Goal: Task Accomplishment & Management: Use online tool/utility

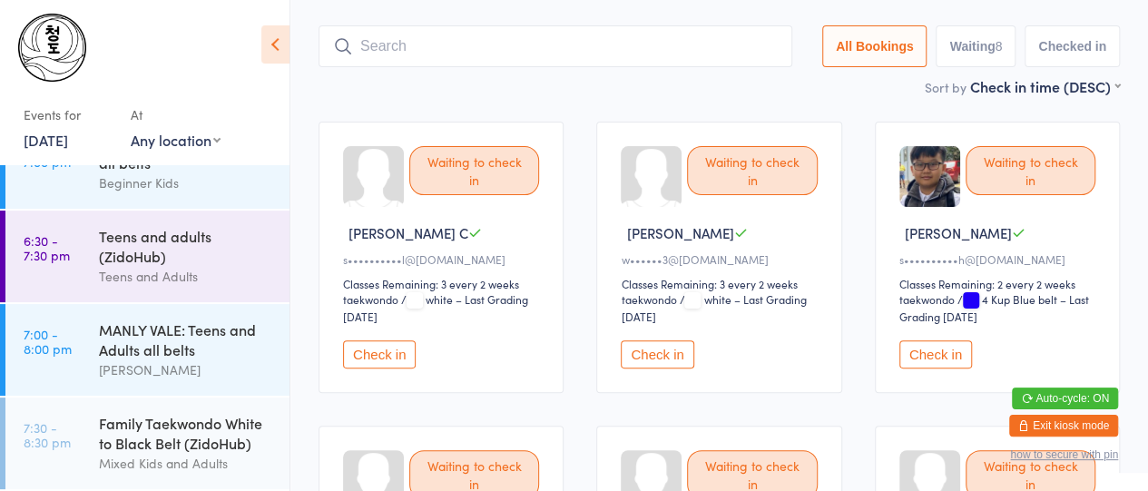
scroll to position [101, 0]
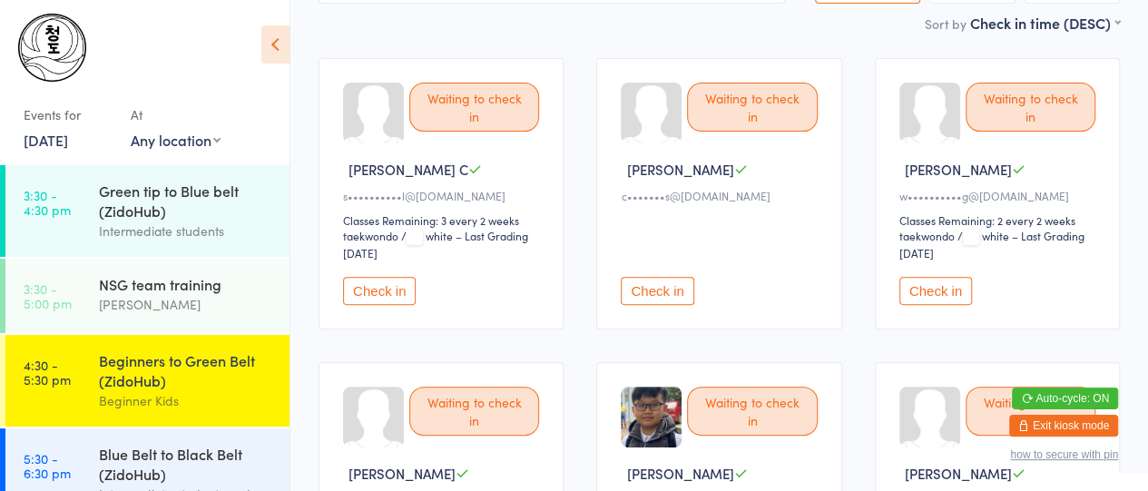
scroll to position [160, 0]
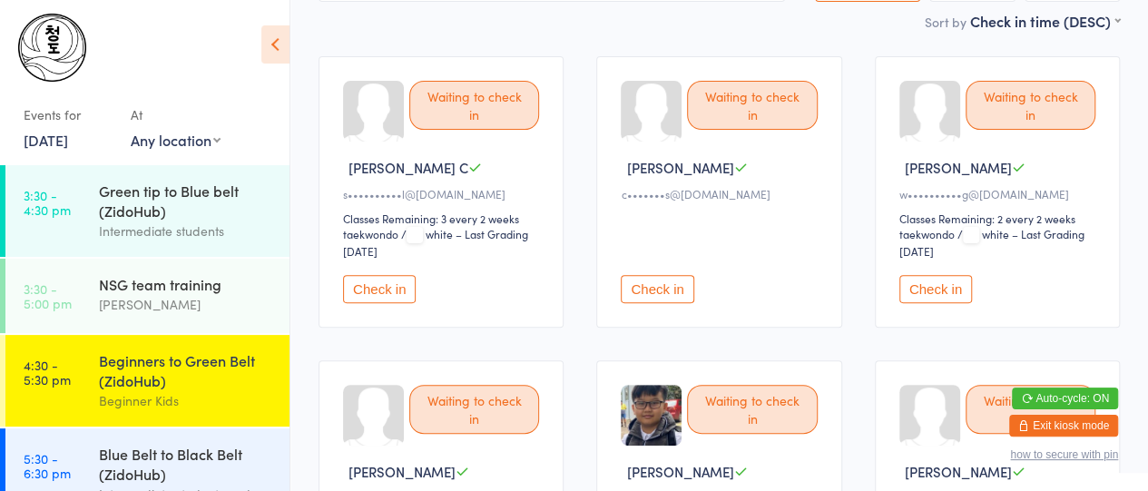
click at [387, 279] on button "Check in" at bounding box center [379, 289] width 73 height 28
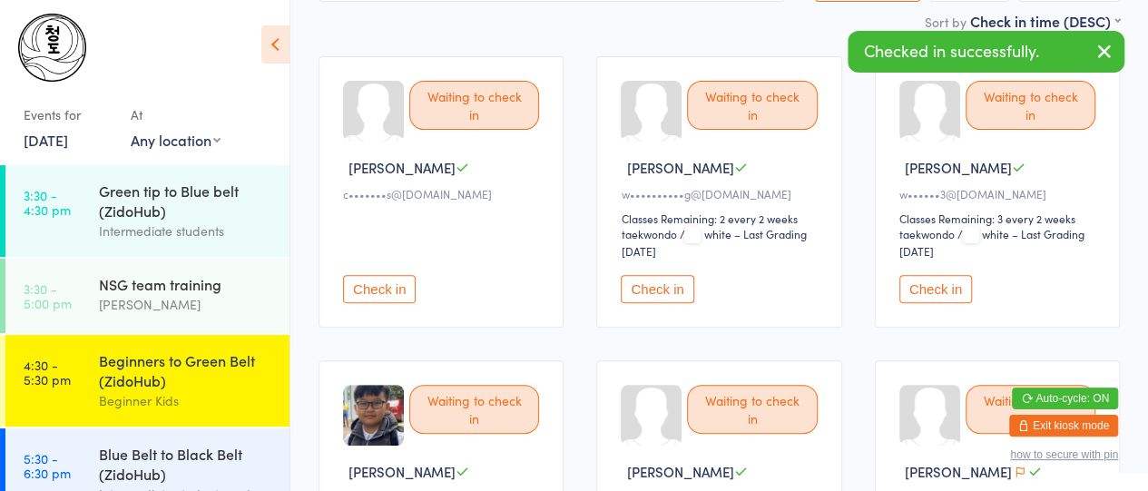
click at [650, 278] on button "Check in" at bounding box center [656, 289] width 73 height 28
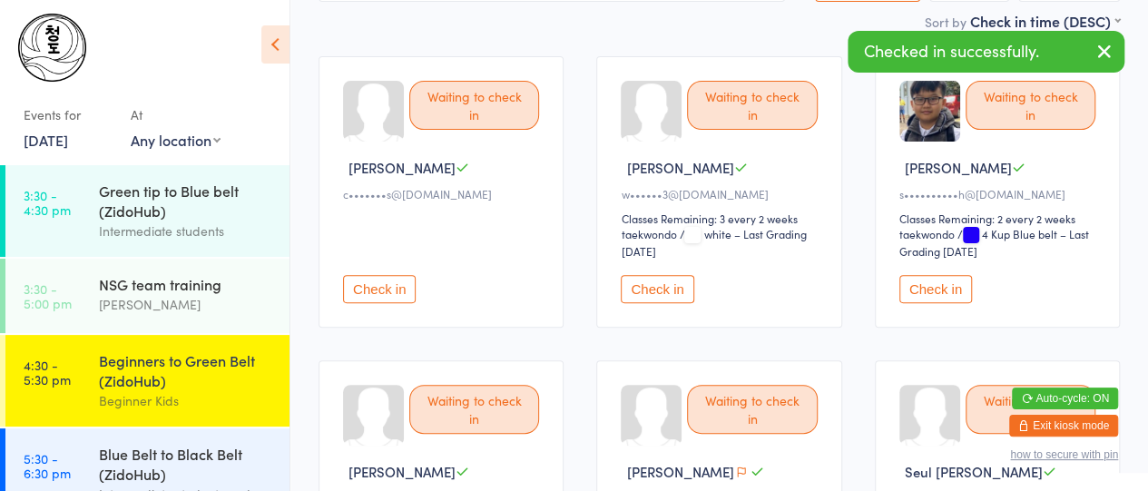
click at [650, 278] on button "Check in" at bounding box center [656, 289] width 73 height 28
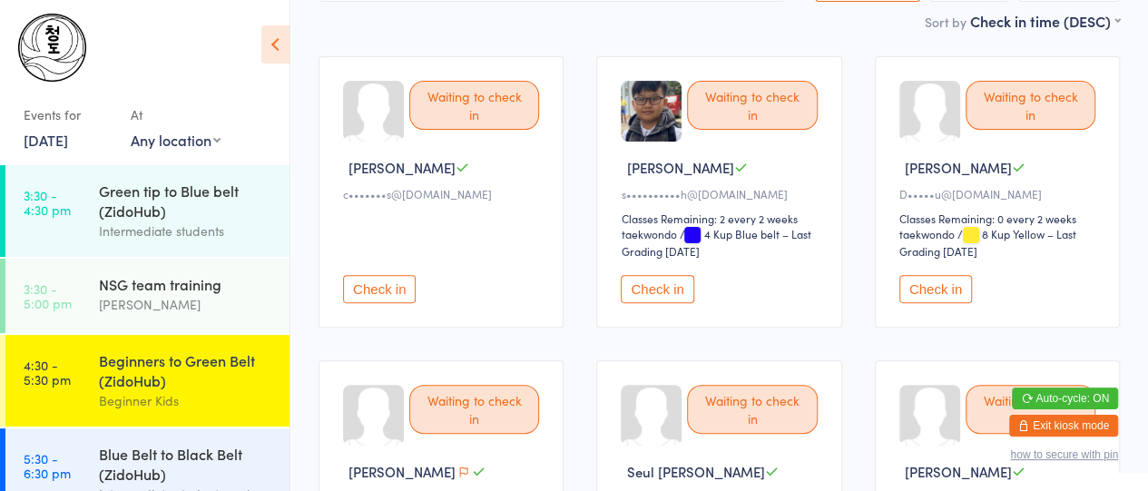
click at [664, 295] on button "Check in" at bounding box center [656, 289] width 73 height 28
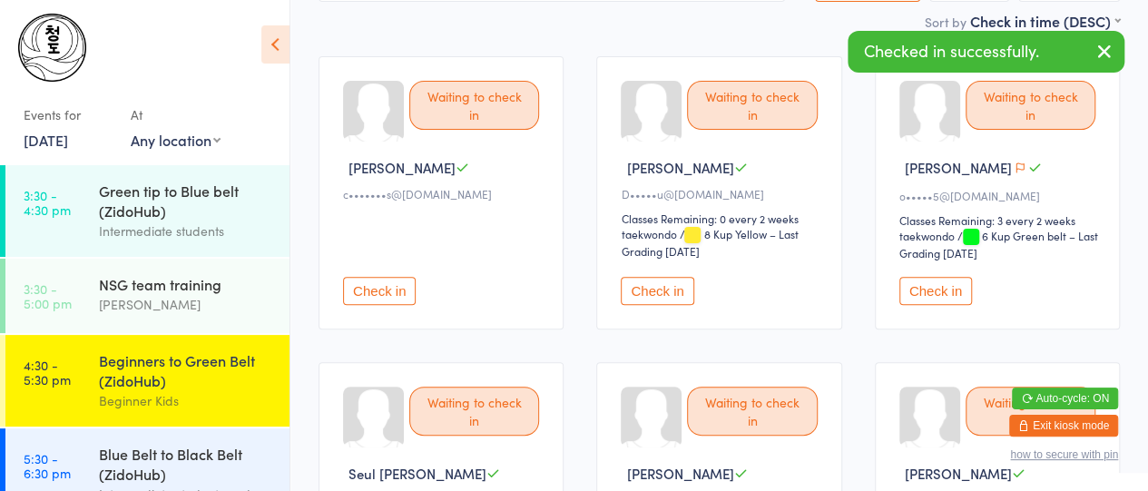
click at [664, 295] on button "Check in" at bounding box center [656, 291] width 73 height 28
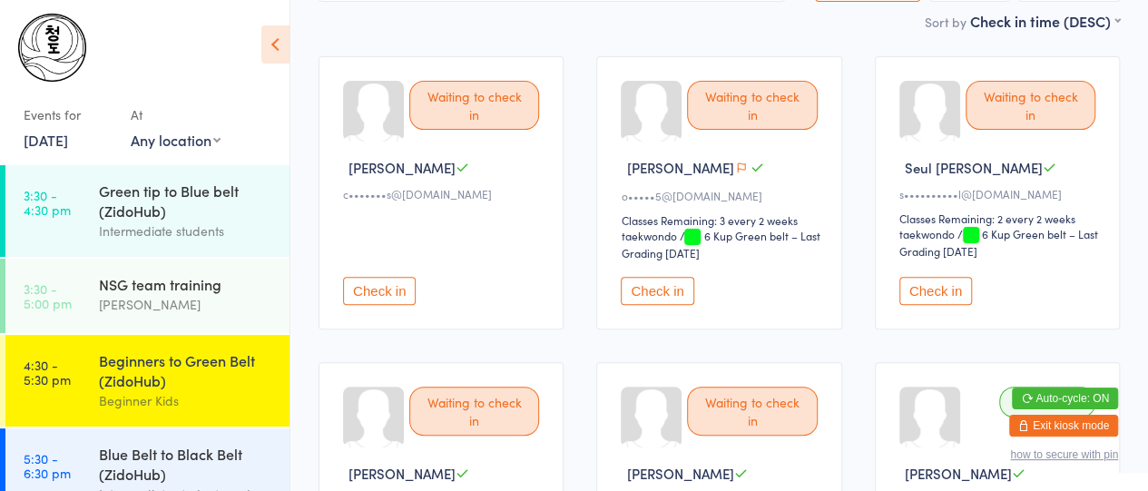
click at [640, 282] on button "Check in" at bounding box center [656, 291] width 73 height 28
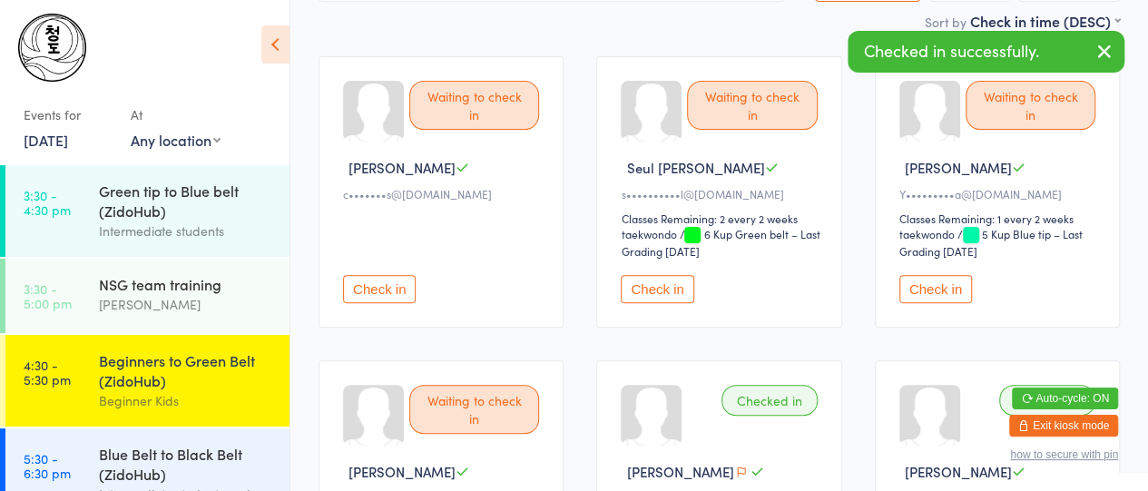
click at [640, 282] on button "Check in" at bounding box center [656, 289] width 73 height 28
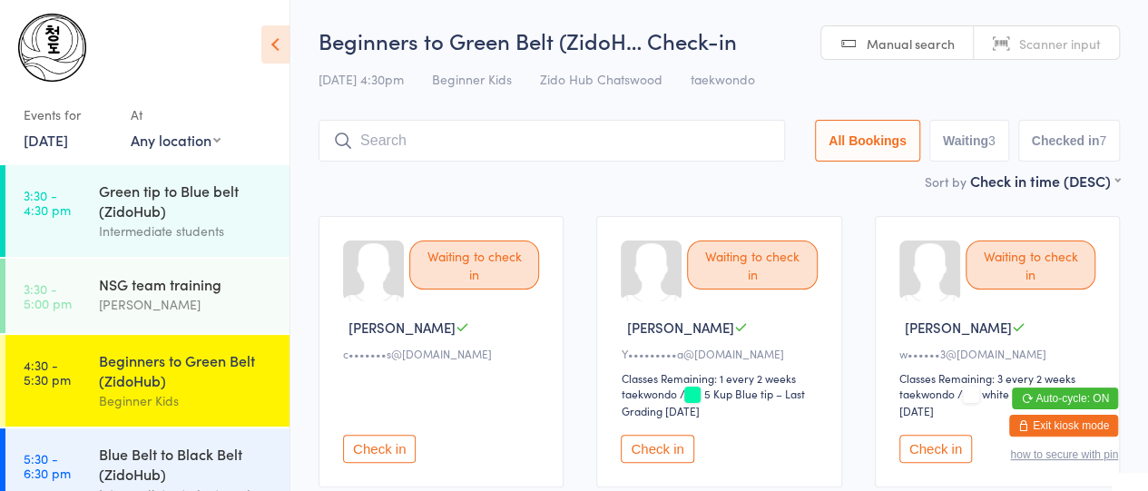
scroll to position [260, 0]
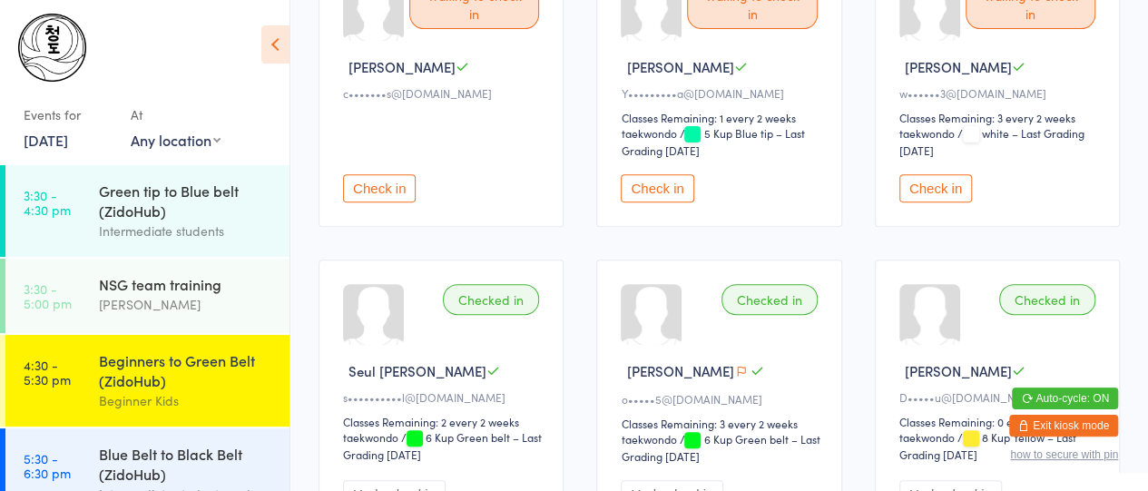
click at [967, 184] on button "Check in" at bounding box center [935, 188] width 73 height 28
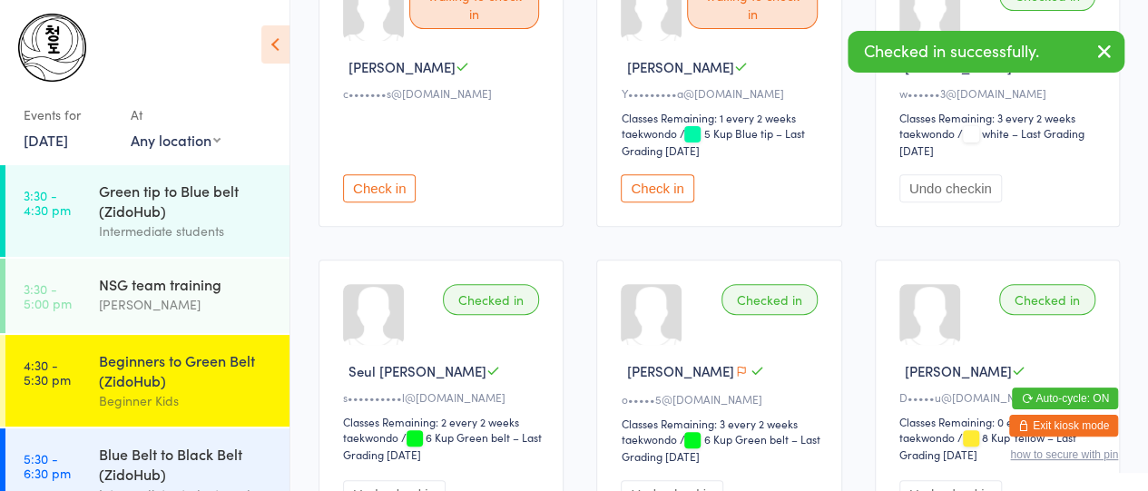
scroll to position [0, 0]
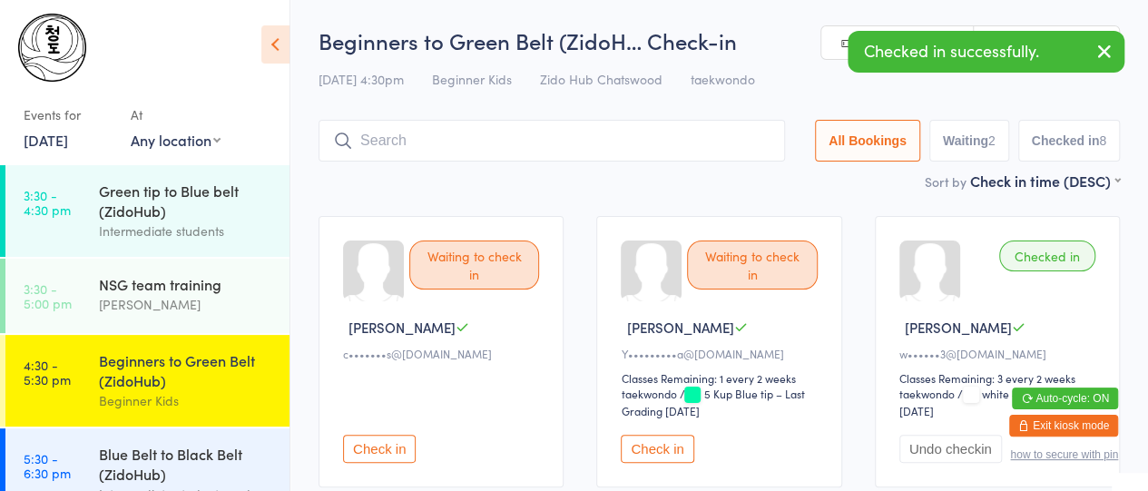
click at [387, 153] on input "search" at bounding box center [551, 141] width 466 height 42
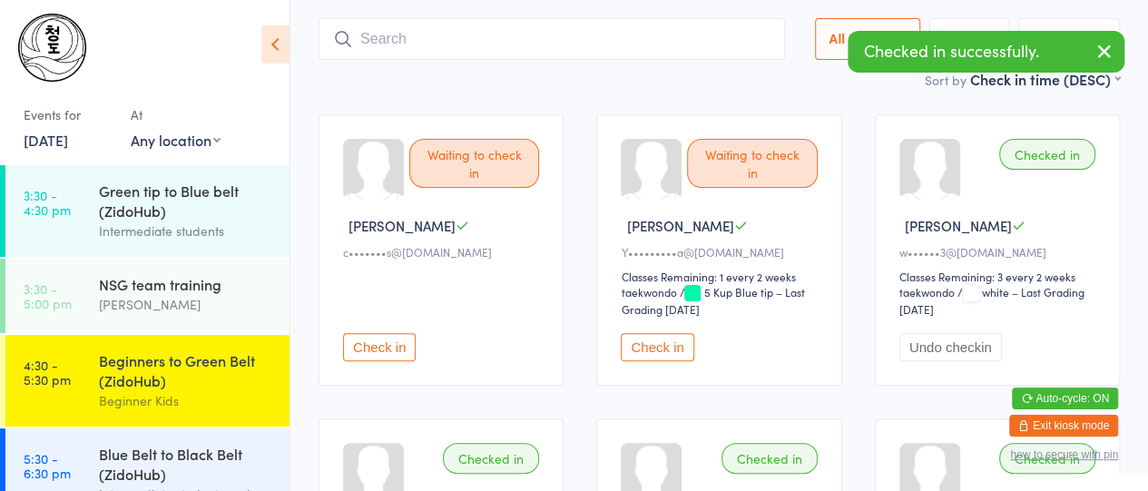
scroll to position [121, 0]
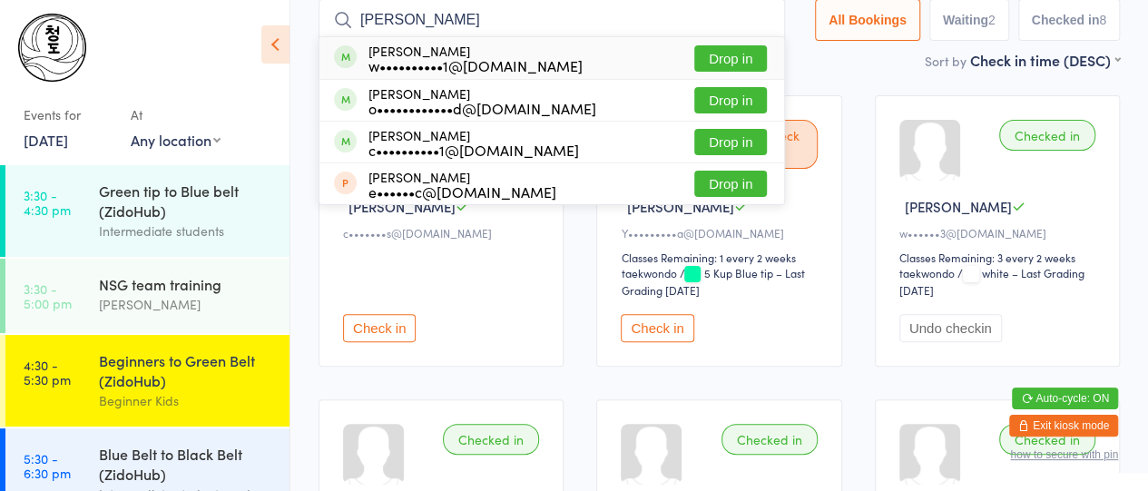
type input "owen"
click at [370, 66] on div "w••••••••••1@hotmail.com" at bounding box center [475, 65] width 214 height 15
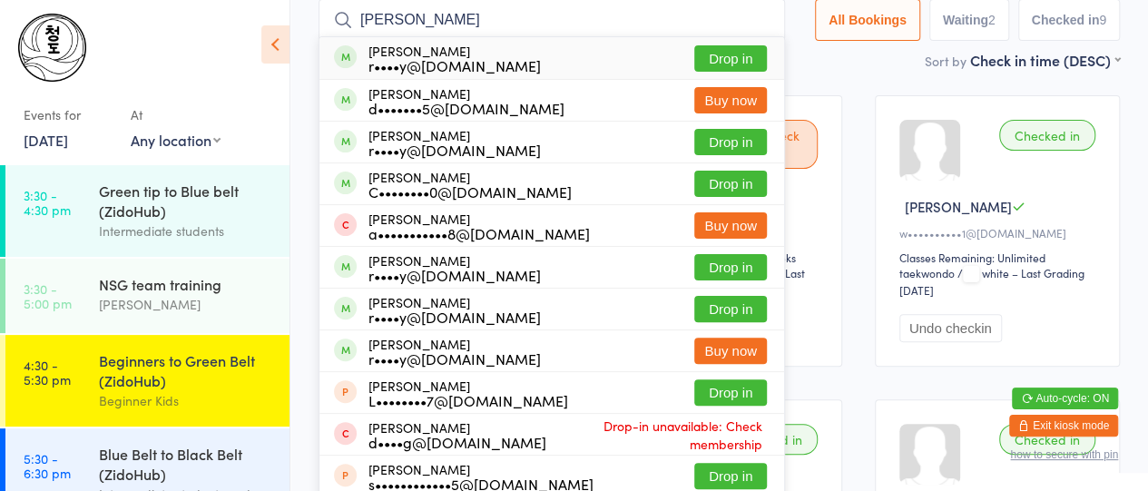
type input "cheng"
click at [422, 58] on div "r••••y@gmail.com" at bounding box center [454, 65] width 172 height 15
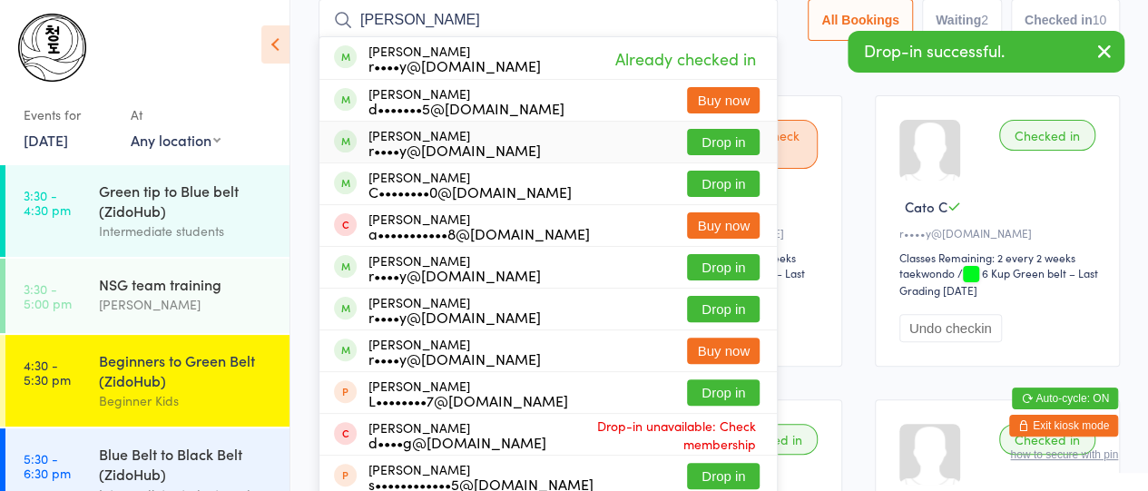
type input "cheng"
click at [414, 154] on div "r••••y@gmail.com" at bounding box center [454, 149] width 172 height 15
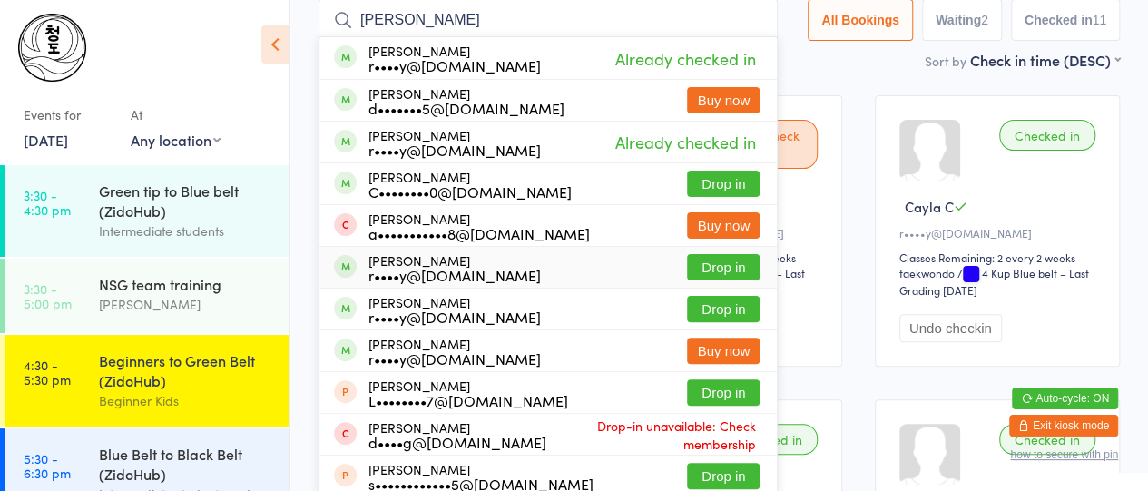
type input "cheng"
click at [386, 268] on div "r••••y@gmail.com" at bounding box center [454, 275] width 172 height 15
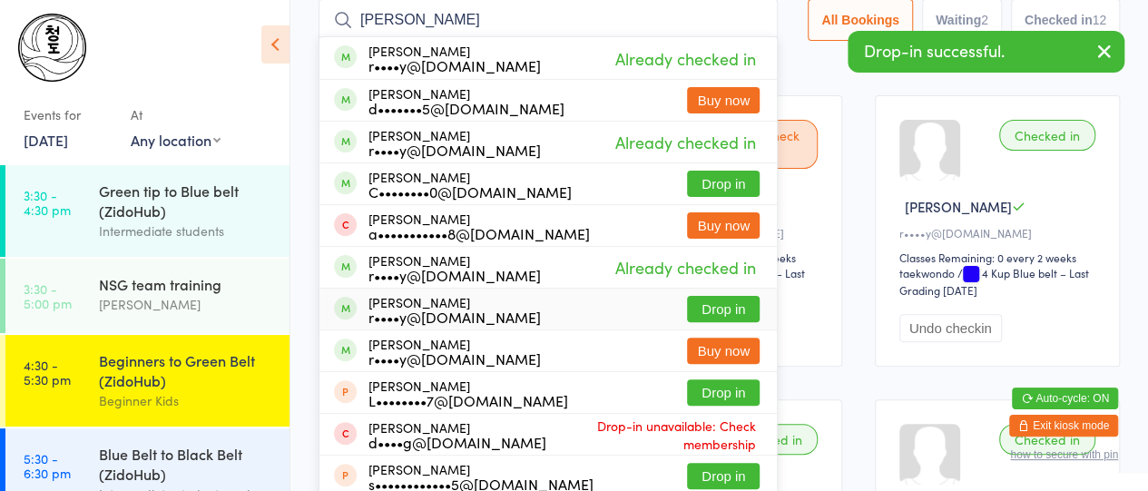
type input "cheng"
click at [388, 295] on div "Carina Cheng r••••y@gmail.com" at bounding box center [454, 309] width 172 height 29
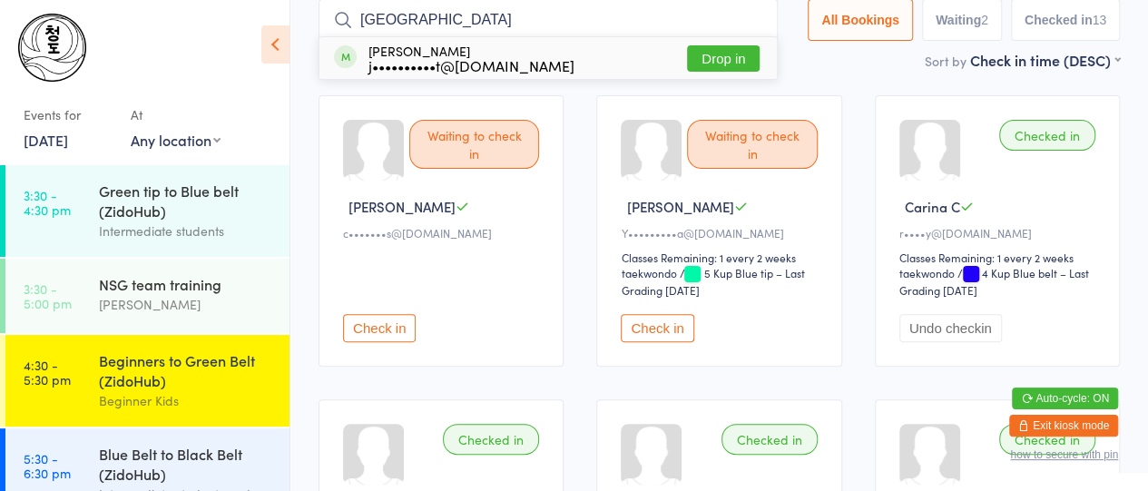
type input "sydney"
click at [467, 64] on div "j••••••••••t@manitowoc.com" at bounding box center [471, 65] width 206 height 15
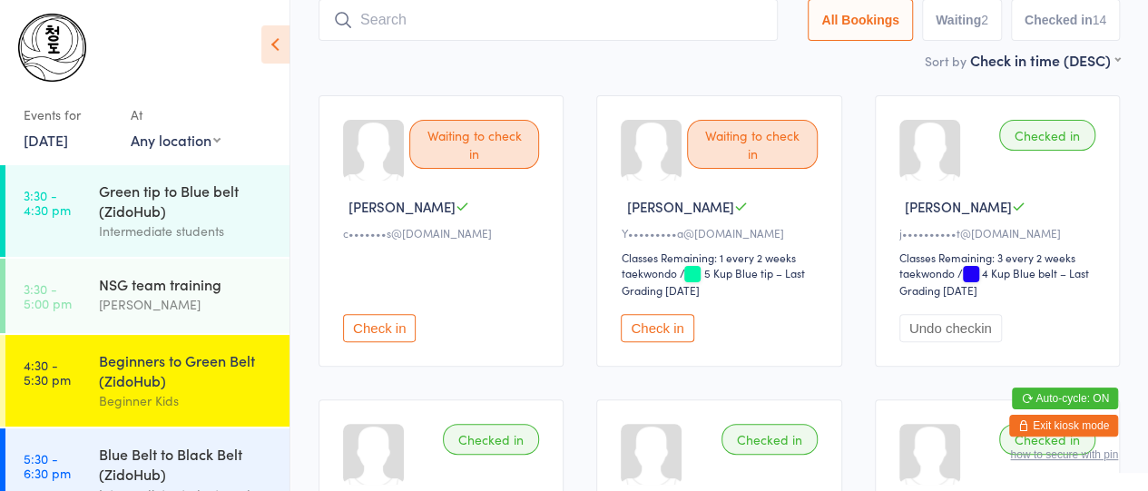
click at [662, 327] on button "Check in" at bounding box center [656, 328] width 73 height 28
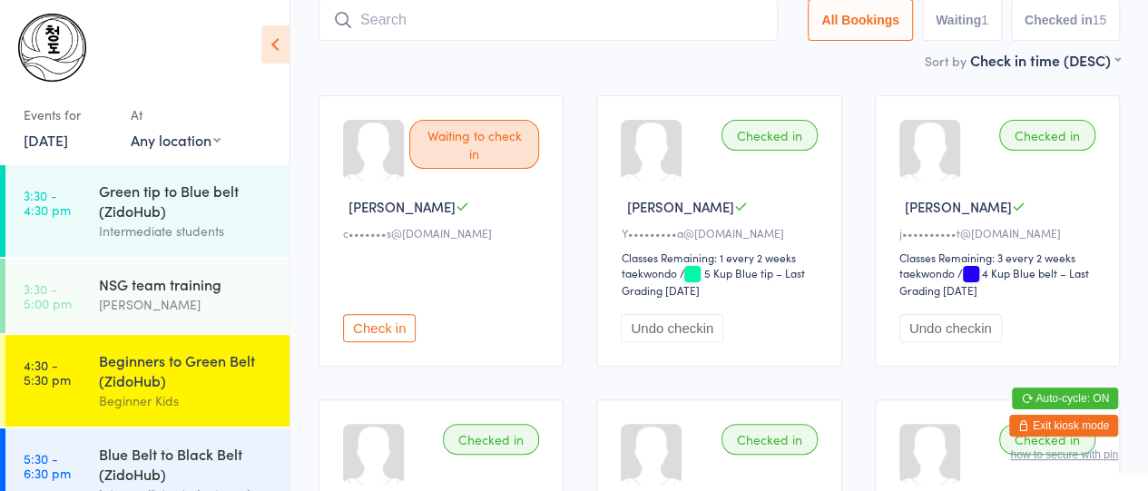
click at [640, 28] on input "search" at bounding box center [547, 20] width 459 height 42
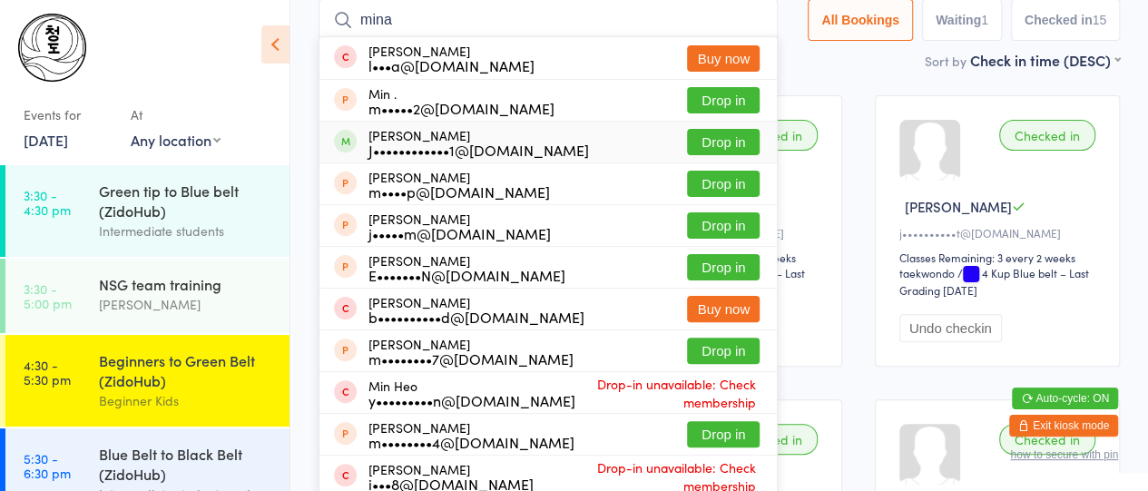
type input "mina"
click at [414, 147] on div "J••••••••••••1@gmail.com" at bounding box center [478, 149] width 220 height 15
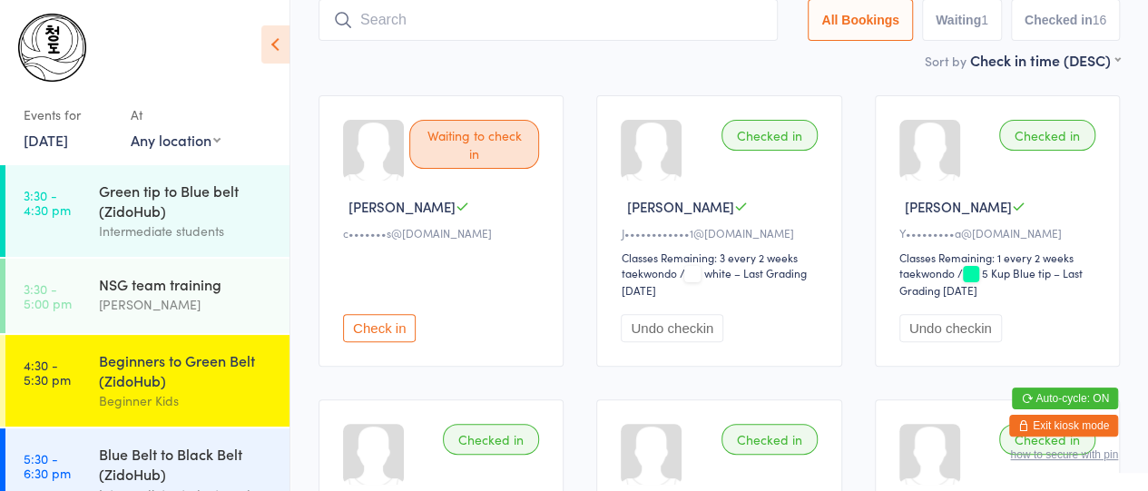
type input "s"
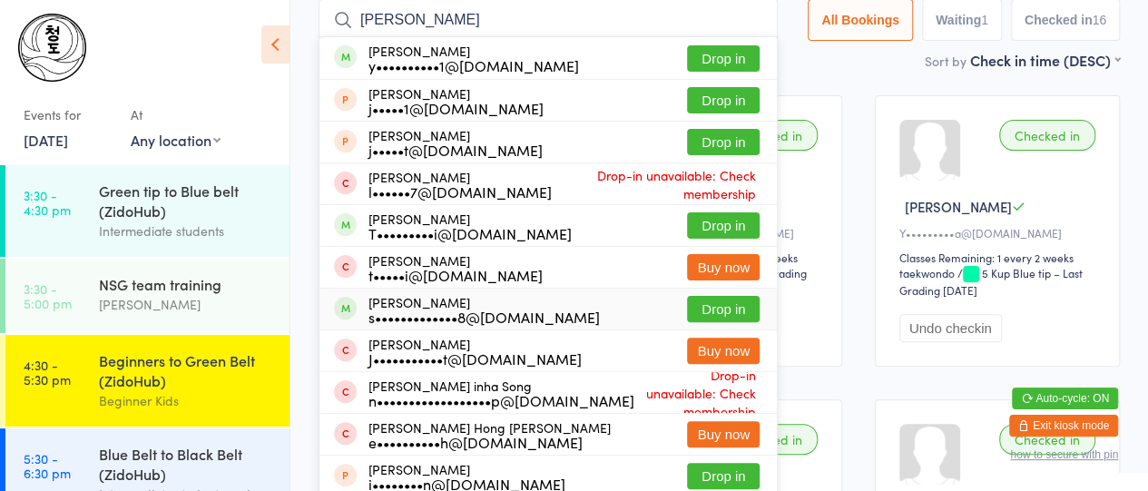
type input "isaac"
click at [386, 315] on div "s•••••••••••••8@gmail.com" at bounding box center [483, 316] width 231 height 15
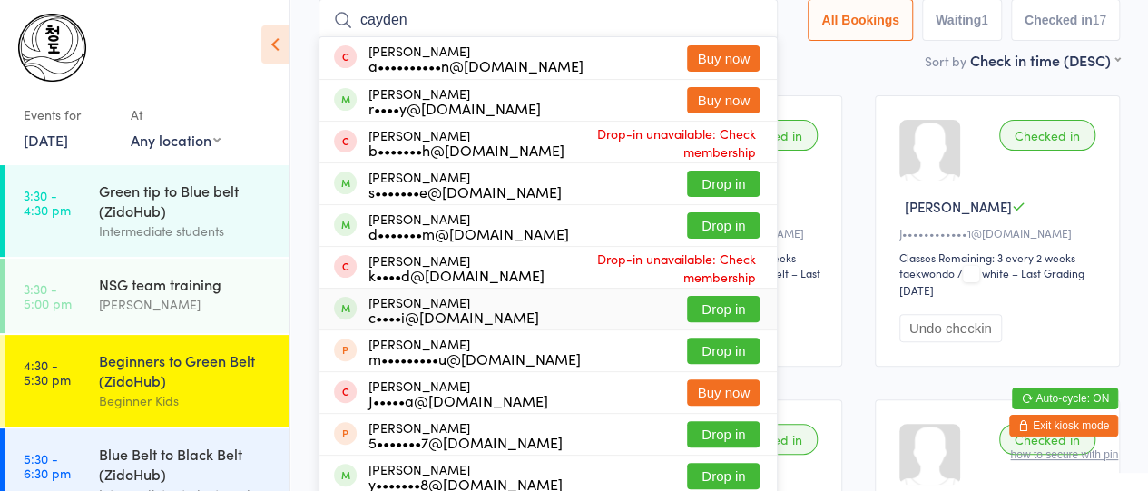
scroll to position [0, 0]
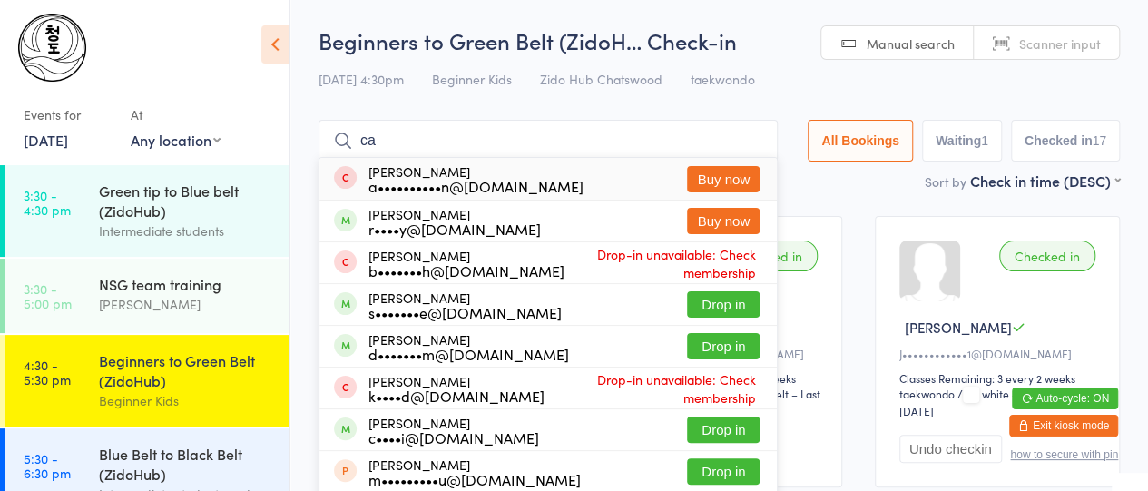
type input "c"
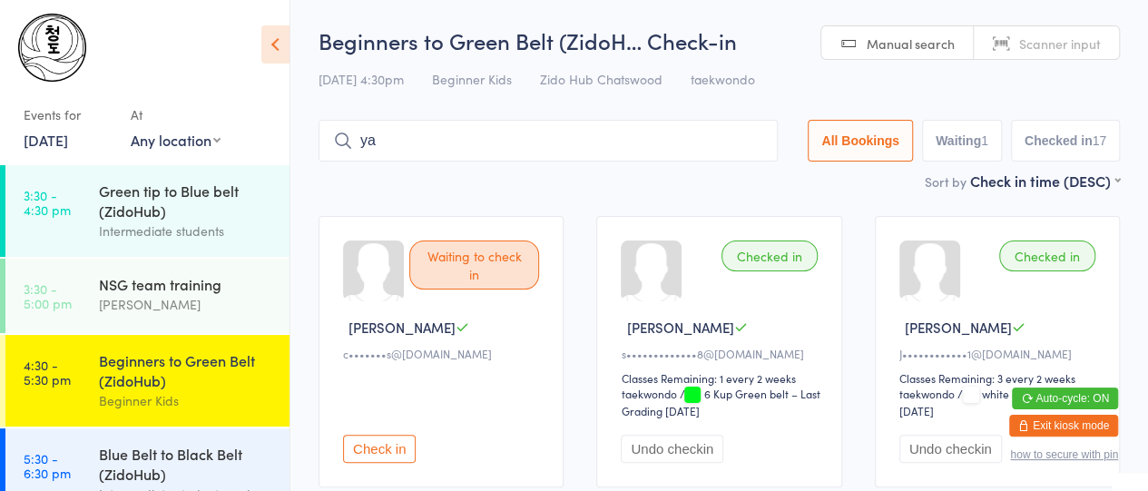
type input "y"
click at [181, 204] on div "Green tip to Blue belt (ZidoHub)" at bounding box center [186, 201] width 175 height 40
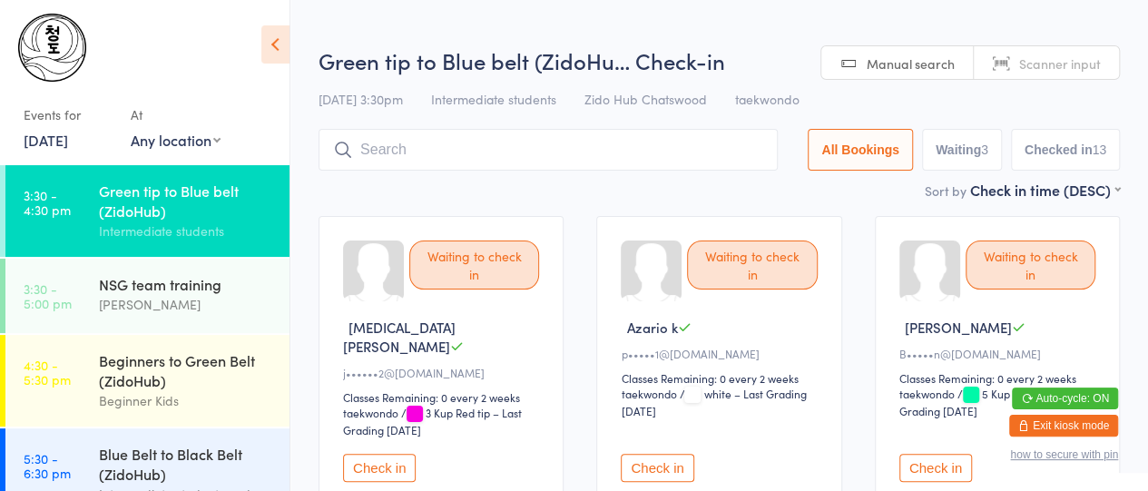
scroll to position [93, 0]
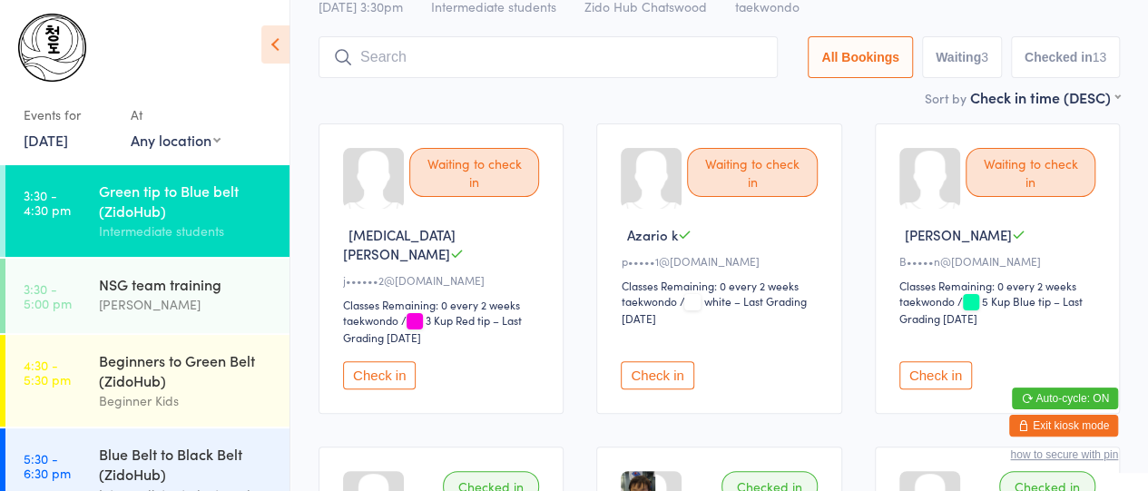
click at [405, 361] on button "Check in" at bounding box center [379, 375] width 73 height 28
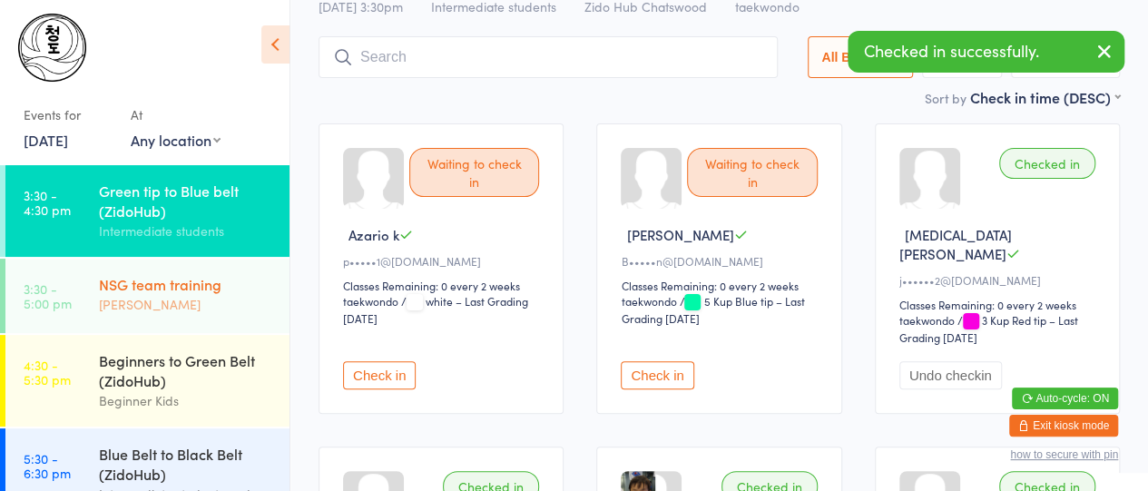
click at [98, 293] on link "3:30 - 5:00 pm NSG team training ZiChuan Lim" at bounding box center [147, 296] width 284 height 74
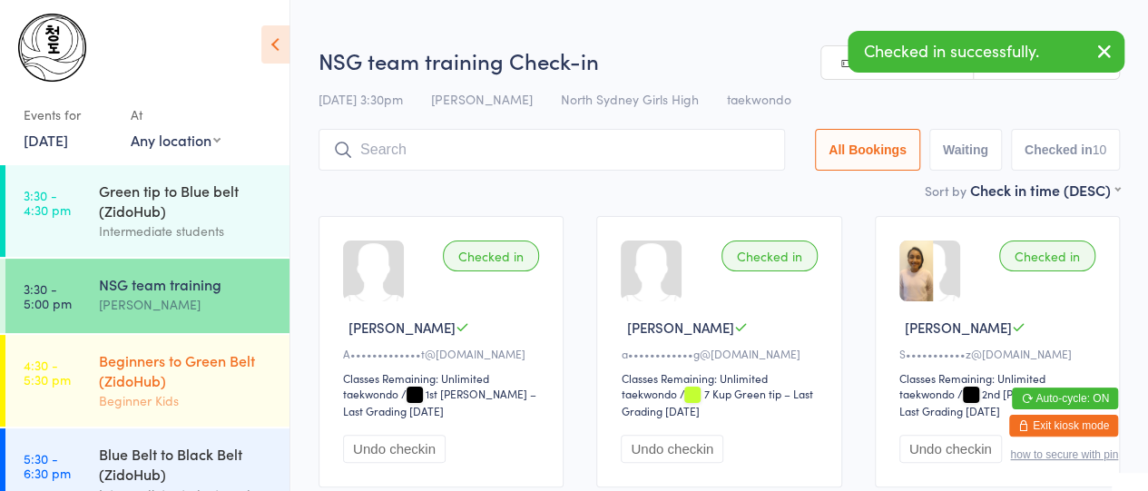
click at [112, 372] on div "Beginners to Green Belt (ZidoHub)" at bounding box center [186, 370] width 175 height 40
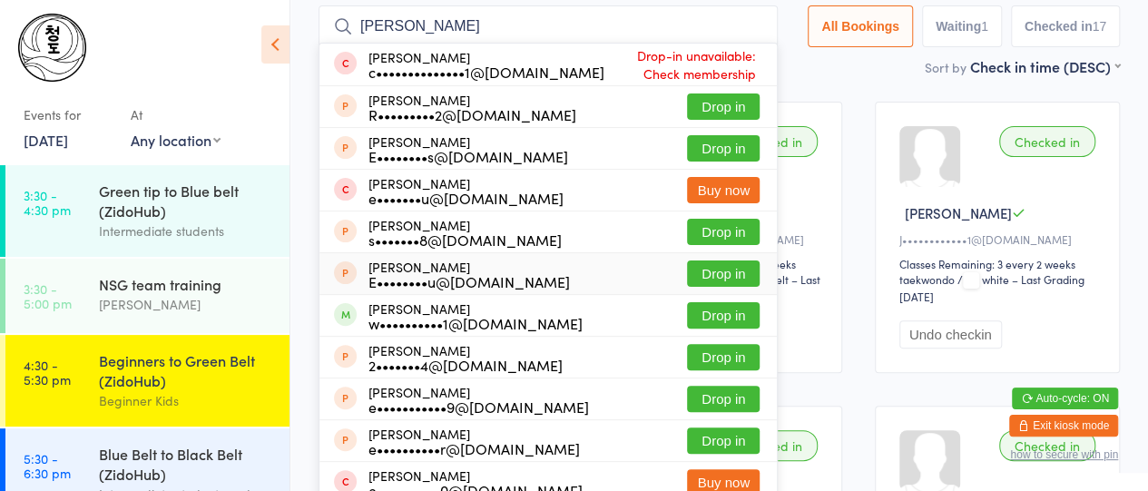
scroll to position [115, 0]
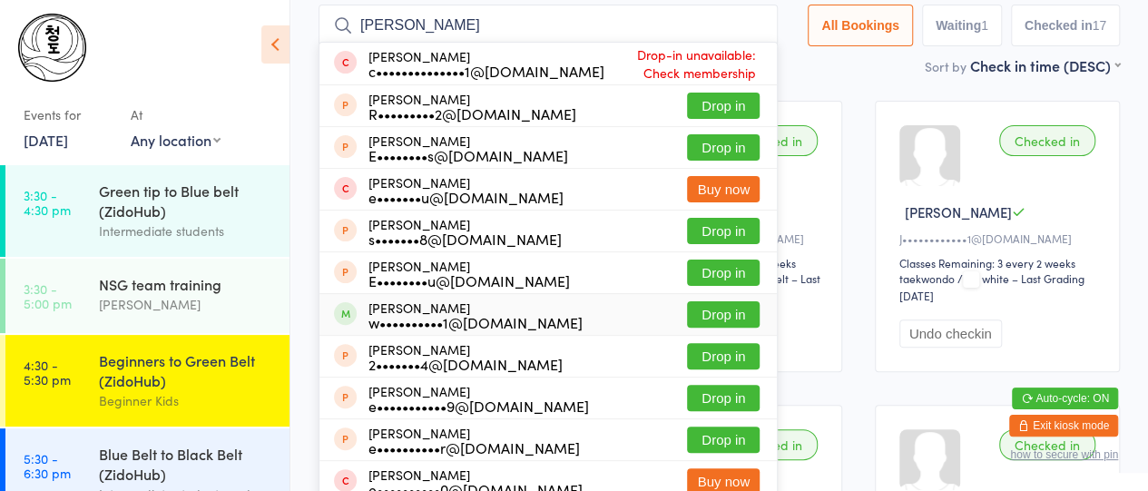
type input "eric"
click at [437, 322] on div "w••••••••••1@hotmail.com" at bounding box center [475, 322] width 214 height 15
